Goal: Information Seeking & Learning: Learn about a topic

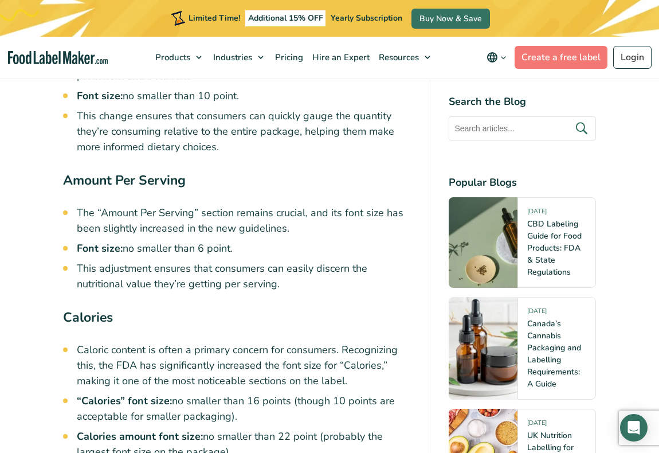
drag, startPoint x: 33, startPoint y: 225, endPoint x: 46, endPoint y: 233, distance: 15.9
click at [34, 226] on article "[DATE] FDA Nutrition Facts Label Font Style and Size Written by [PERSON_NAME] […" at bounding box center [329, 245] width 659 height 6170
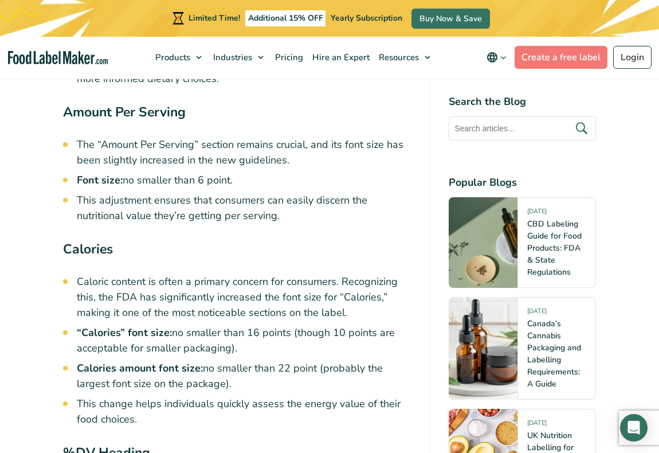
scroll to position [3015, 0]
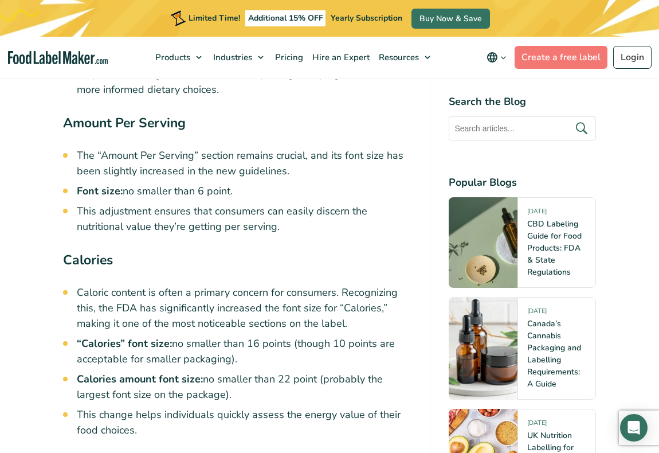
drag, startPoint x: 29, startPoint y: 108, endPoint x: 118, endPoint y: 5, distance: 136.6
click at [29, 108] on article "15 September, 2023 FDA Nutrition Facts Label Font Style and Size Written by Mar…" at bounding box center [329, 187] width 659 height 6170
